Goal: Task Accomplishment & Management: Manage account settings

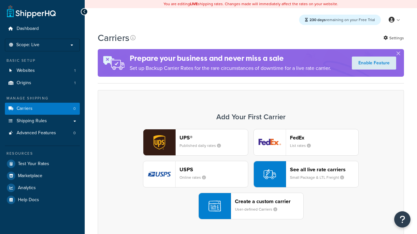
click at [324, 138] on header "FedEx" at bounding box center [324, 138] width 68 height 6
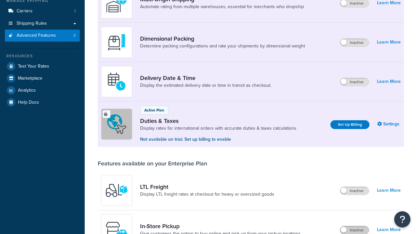
click at [354, 227] on label "Inactive" at bounding box center [354, 231] width 29 height 8
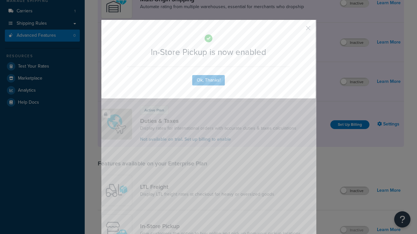
scroll to position [211, 0]
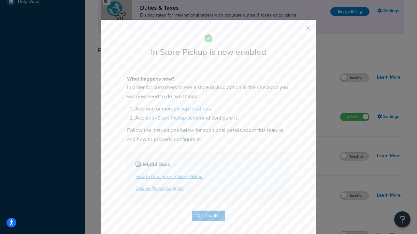
click at [298, 30] on button "button" at bounding box center [298, 31] width 2 height 2
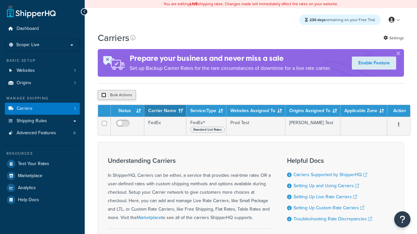
click at [103, 96] on input "checkbox" at bounding box center [103, 95] width 5 height 5
checkbox input "true"
click at [0, 0] on button "Delete" at bounding box center [0, 0] width 0 height 0
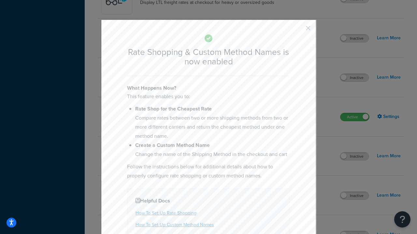
click at [298, 30] on button "button" at bounding box center [298, 31] width 2 height 2
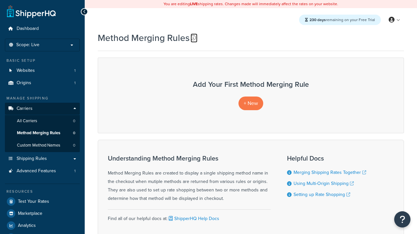
click at [193, 38] on icon at bounding box center [192, 37] width 5 height 5
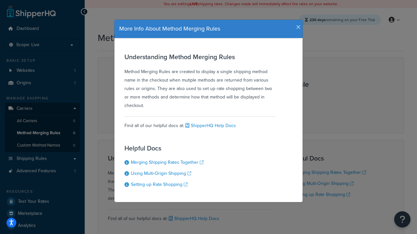
click at [296, 25] on icon "button" at bounding box center [298, 27] width 5 height 6
